Goal: Find specific page/section

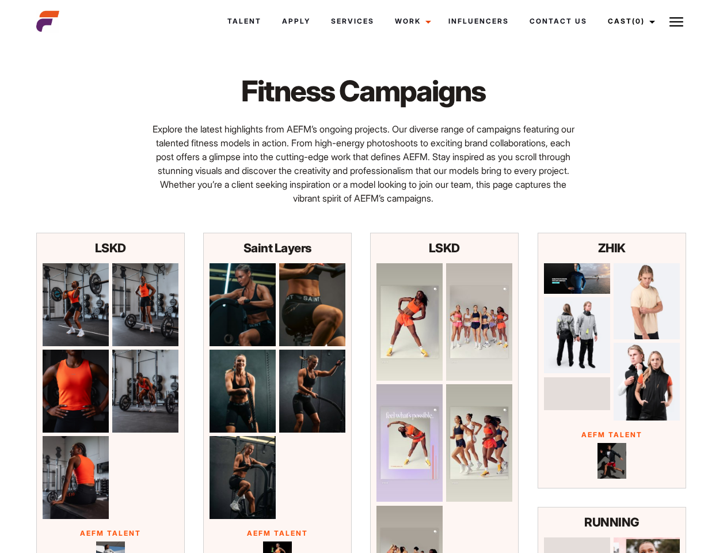
click at [628, 21] on link "Cast (0)" at bounding box center [630, 21] width 65 height 31
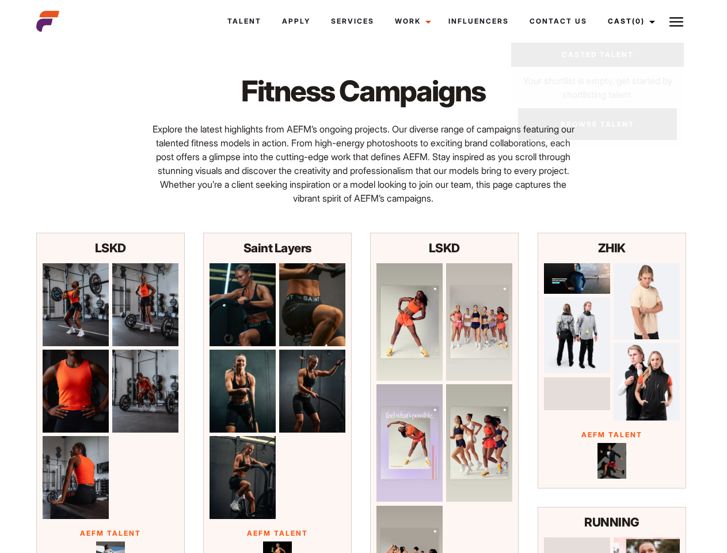
click at [677, 21] on img at bounding box center [677, 22] width 14 height 14
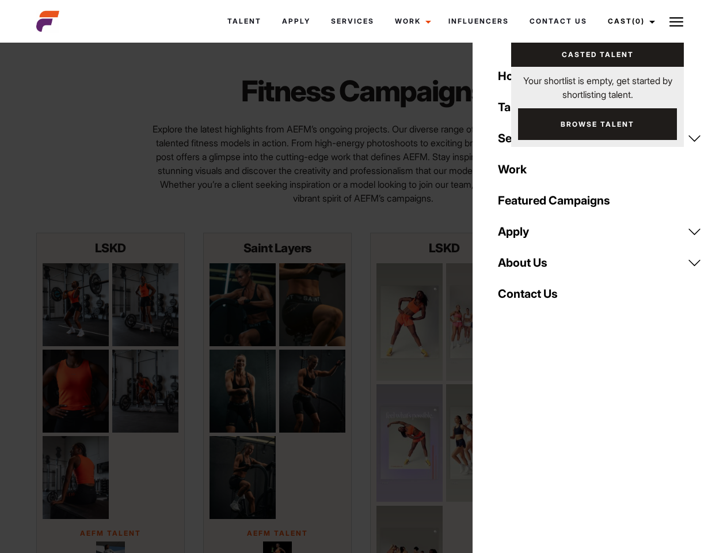
click at [75, 305] on img at bounding box center [76, 304] width 66 height 83
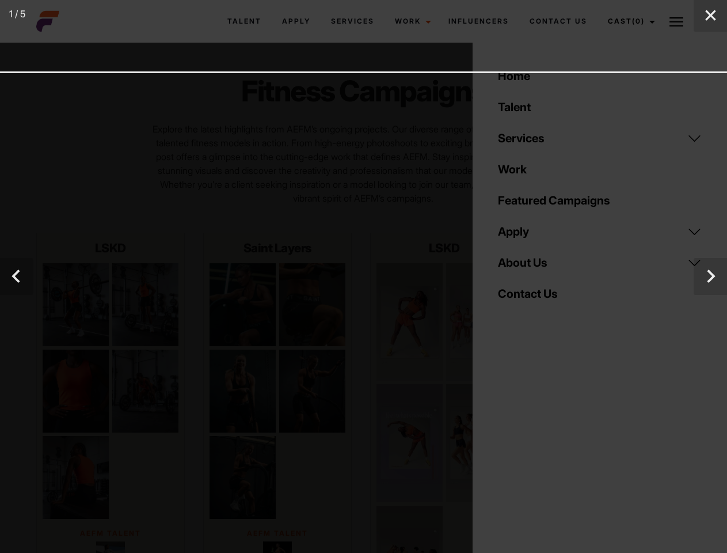
click at [145, 305] on div "1 / 5" at bounding box center [363, 276] width 727 height 553
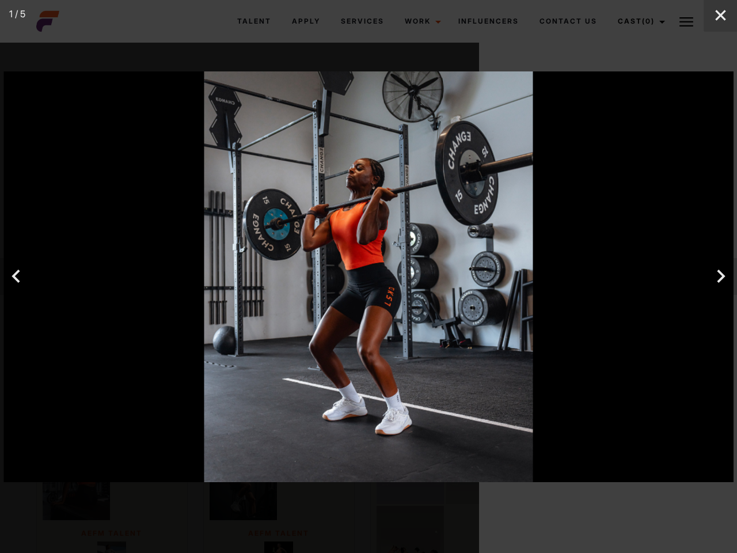
click at [75, 391] on div at bounding box center [369, 276] width 730 height 411
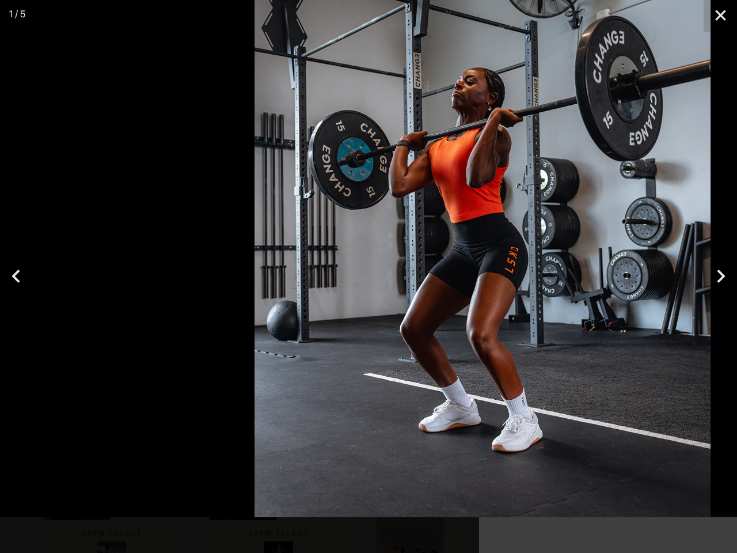
click at [111, 547] on div at bounding box center [368, 276] width 737 height 553
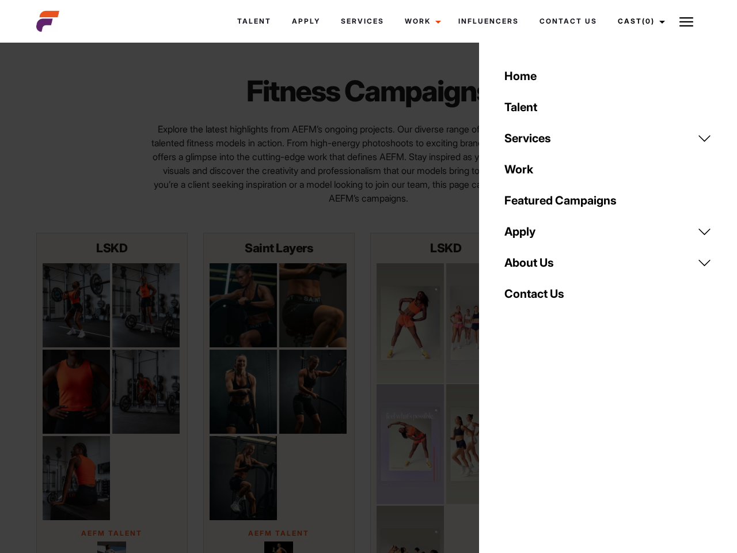
click at [109, 305] on div at bounding box center [76, 304] width 66 height 83
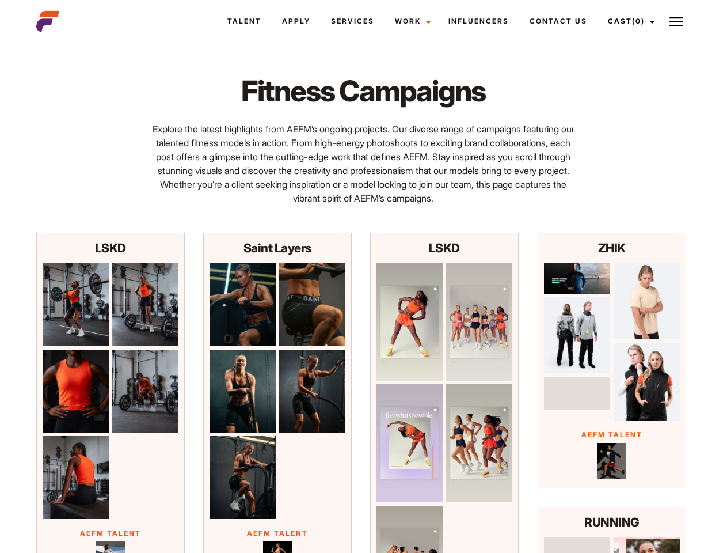
click at [628, 21] on link "Cast (0)" at bounding box center [630, 21] width 65 height 31
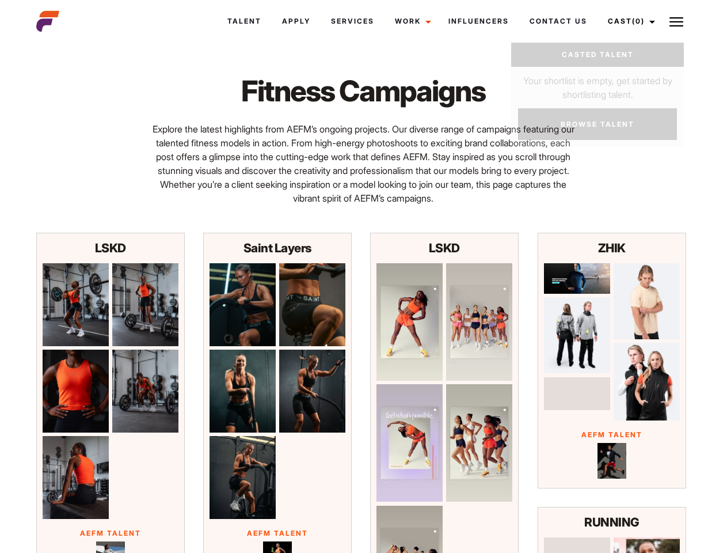
click at [677, 21] on img at bounding box center [677, 22] width 14 height 14
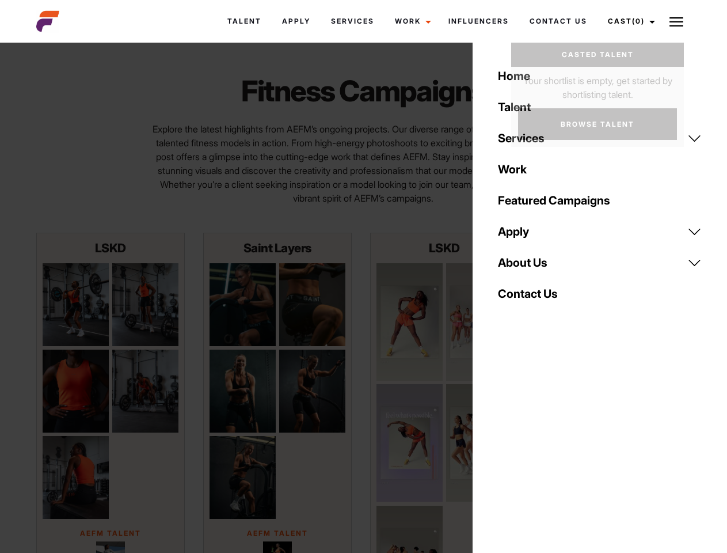
click at [75, 305] on img at bounding box center [76, 304] width 66 height 83
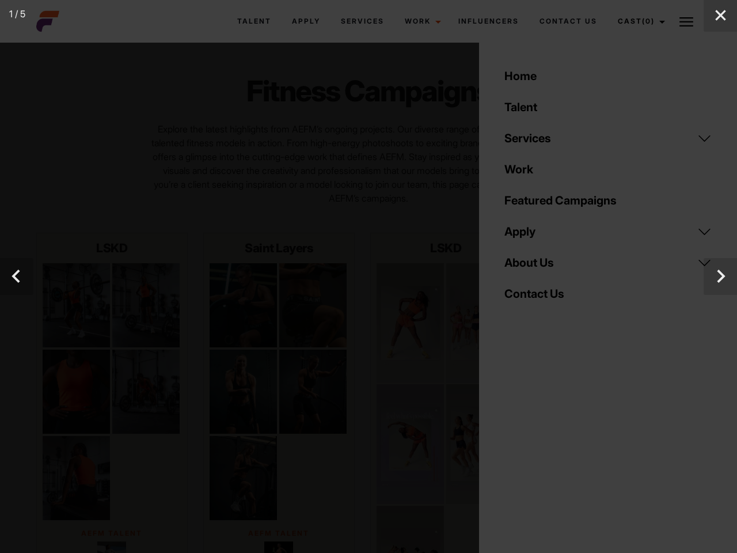
click at [145, 305] on div at bounding box center [368, 276] width 737 height 553
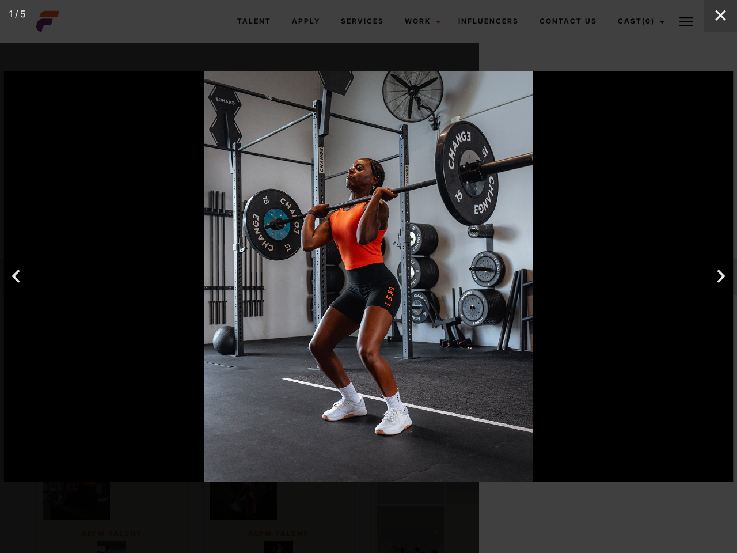
click at [111, 547] on div at bounding box center [368, 276] width 737 height 553
